Goal: Check status: Check status

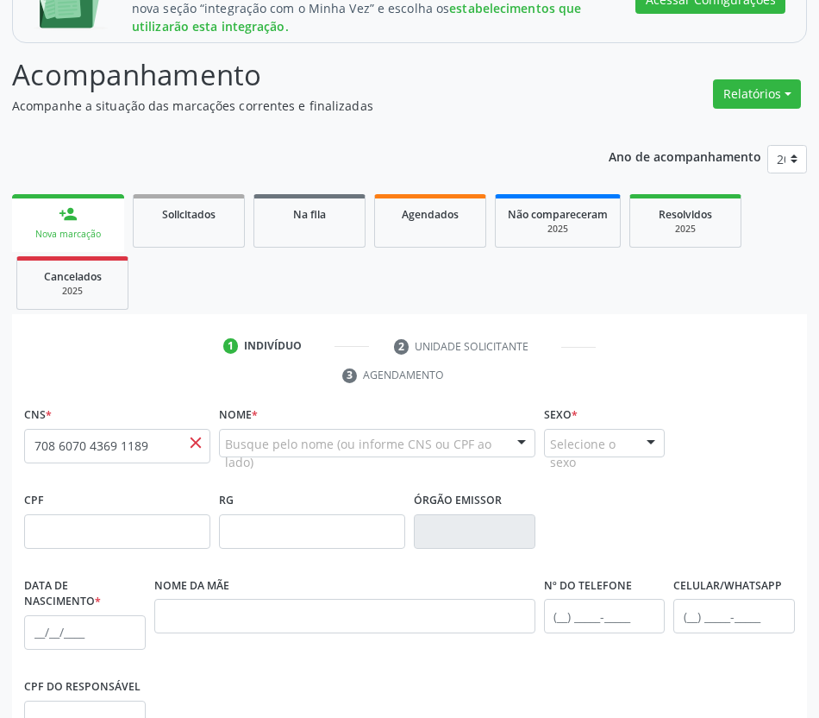
scroll to position [314, 0]
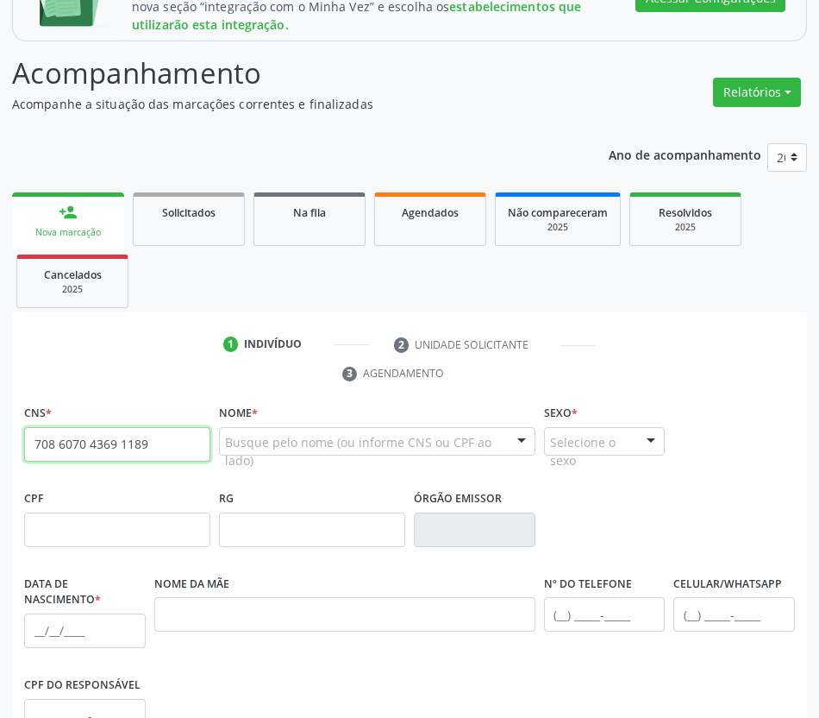
click at [152, 443] on input "708 6070 4369 1189" at bounding box center [117, 444] width 186 height 34
paste input "text"
type input "708 6070 4369 1189"
click at [173, 370] on ul "1 Indivíduo 2 Unidade solicitante 3 Agendamento" at bounding box center [409, 359] width 795 height 58
click at [168, 447] on input "708 6070 4369 1189" at bounding box center [117, 444] width 186 height 34
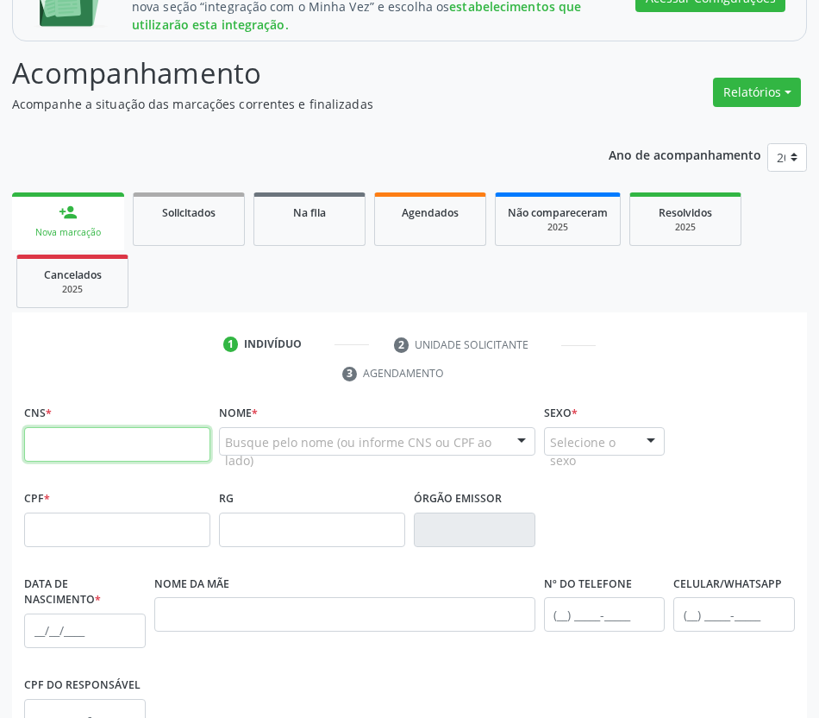
paste input "898 0051 5313 6053"
click at [87, 450] on input "898 0051 5313 6053" at bounding box center [117, 444] width 186 height 34
paste input "62 2732 5262"
click at [96, 447] on input "898 0062 2732 5262" at bounding box center [117, 444] width 186 height 34
paste input "160 8566 9594 0005"
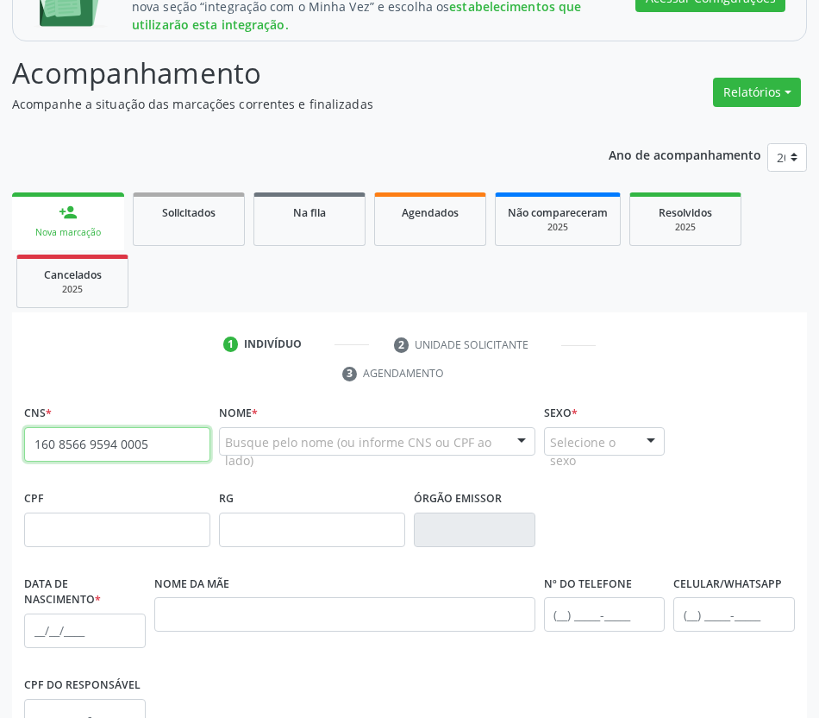
type input "160 8566 9594 0005"
